Goal: Information Seeking & Learning: Learn about a topic

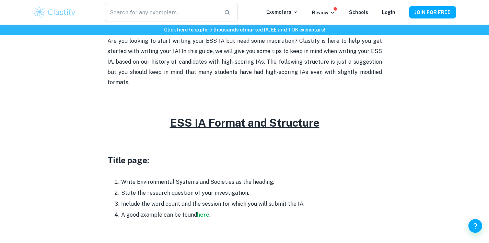
scroll to position [248, 0]
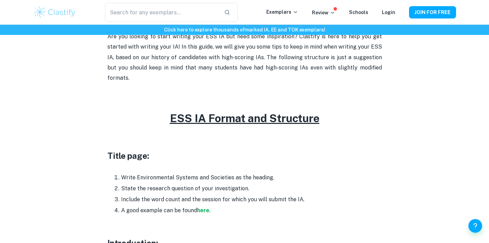
click at [192, 112] on u "ESS IA Format and Structure" at bounding box center [245, 118] width 150 height 13
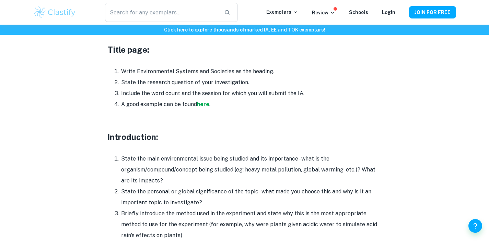
scroll to position [358, 0]
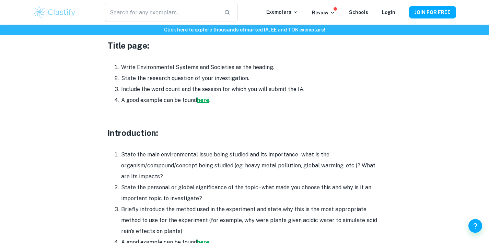
click at [202, 97] on strong "here" at bounding box center [203, 100] width 12 height 7
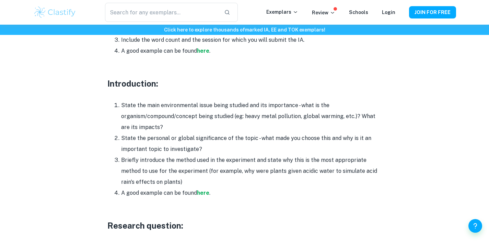
scroll to position [408, 0]
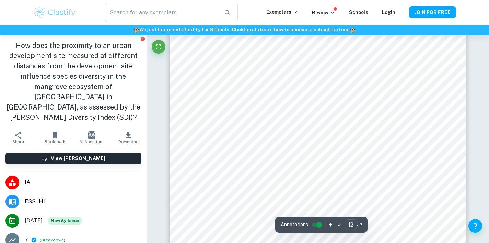
scroll to position [4412, 0]
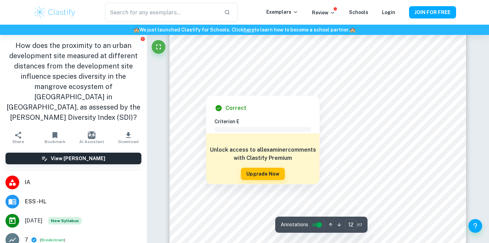
click at [230, 105] on h6 "Correct" at bounding box center [235, 108] width 21 height 8
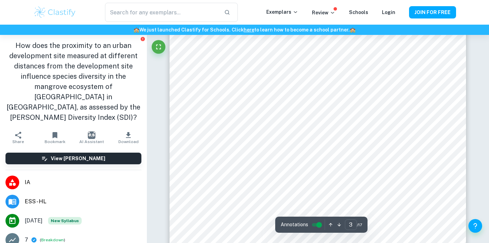
type input "2"
